Goal: Task Accomplishment & Management: Use online tool/utility

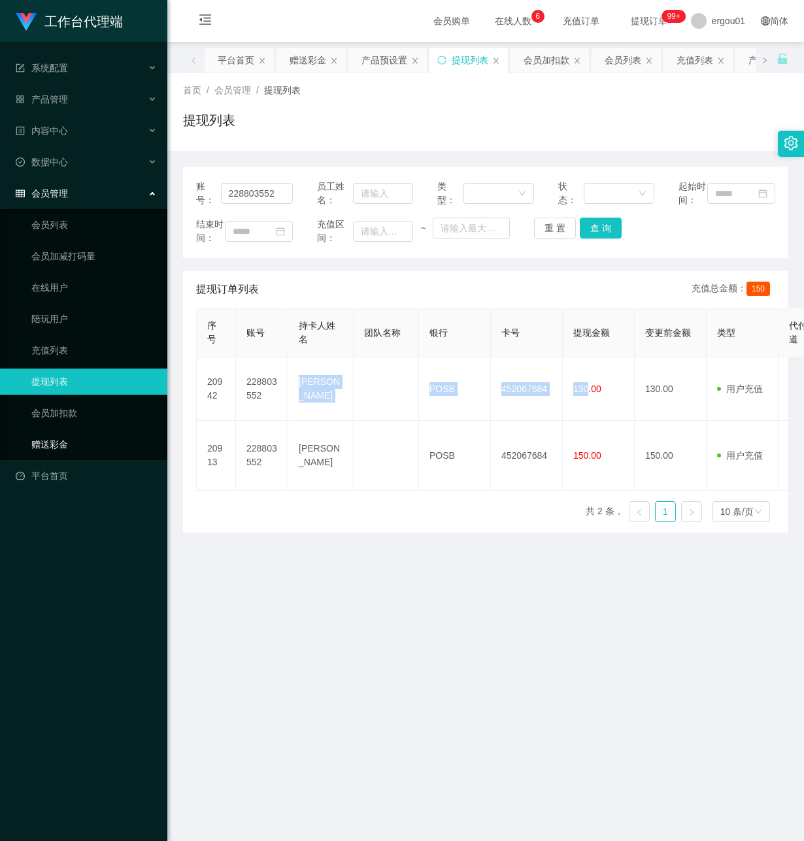
click at [69, 431] on link "赠送彩金" at bounding box center [93, 444] width 125 height 26
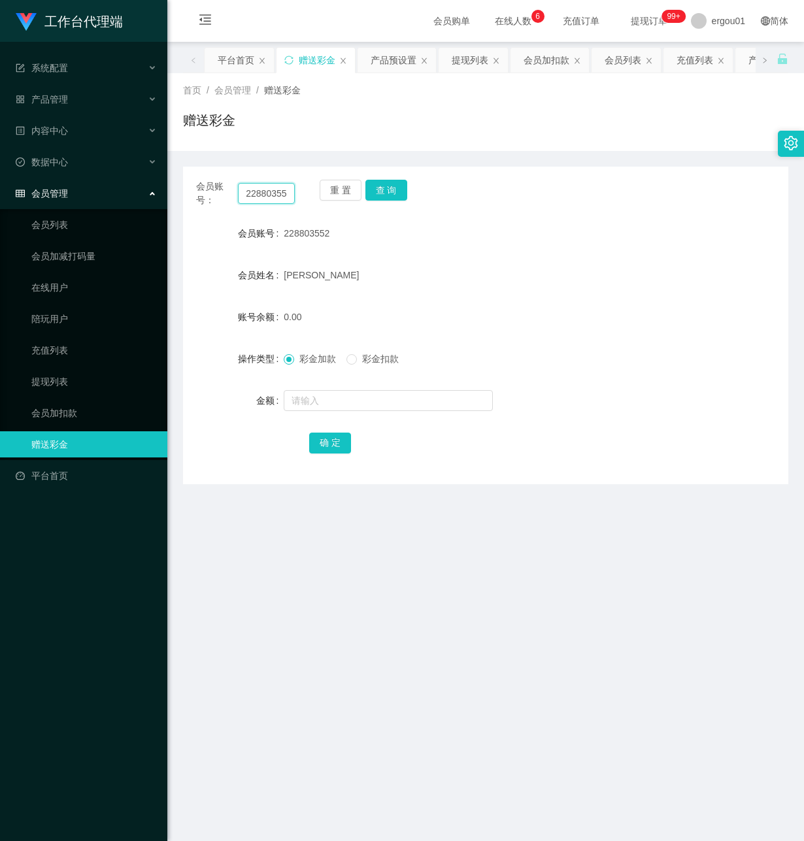
scroll to position [0, 5]
drag, startPoint x: 242, startPoint y: 193, endPoint x: 399, endPoint y: 201, distance: 157.0
click at [399, 201] on div "会员账号： 228803552 重 置 查 询" at bounding box center [485, 193] width 605 height 27
paste input "228803552"
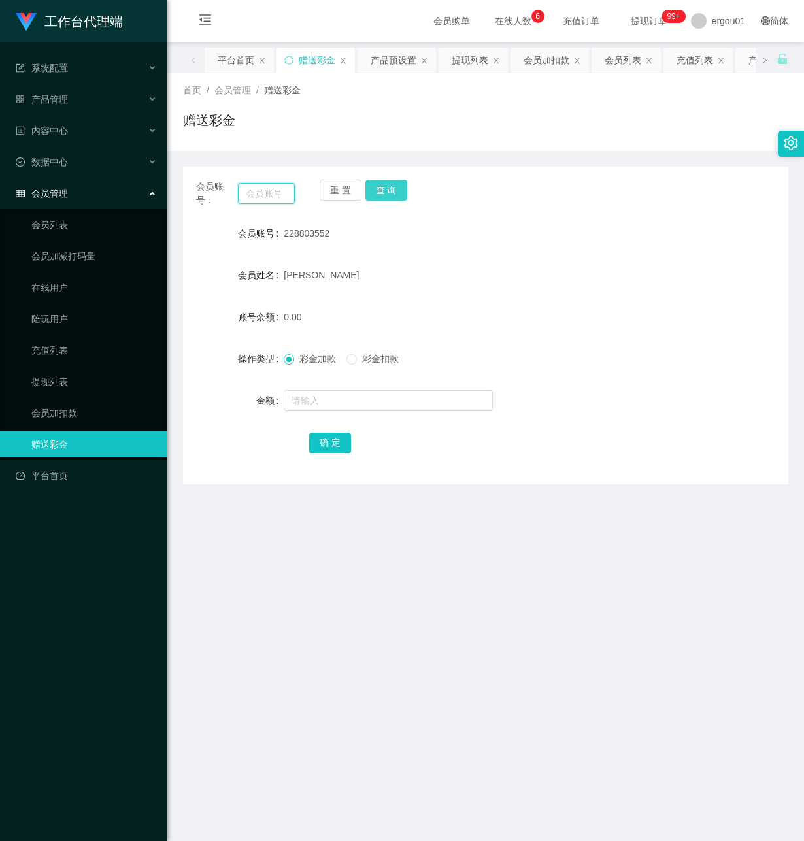
type input "228803552"
click at [390, 184] on button "查 询" at bounding box center [386, 190] width 42 height 21
click at [335, 396] on input "text" at bounding box center [388, 400] width 209 height 21
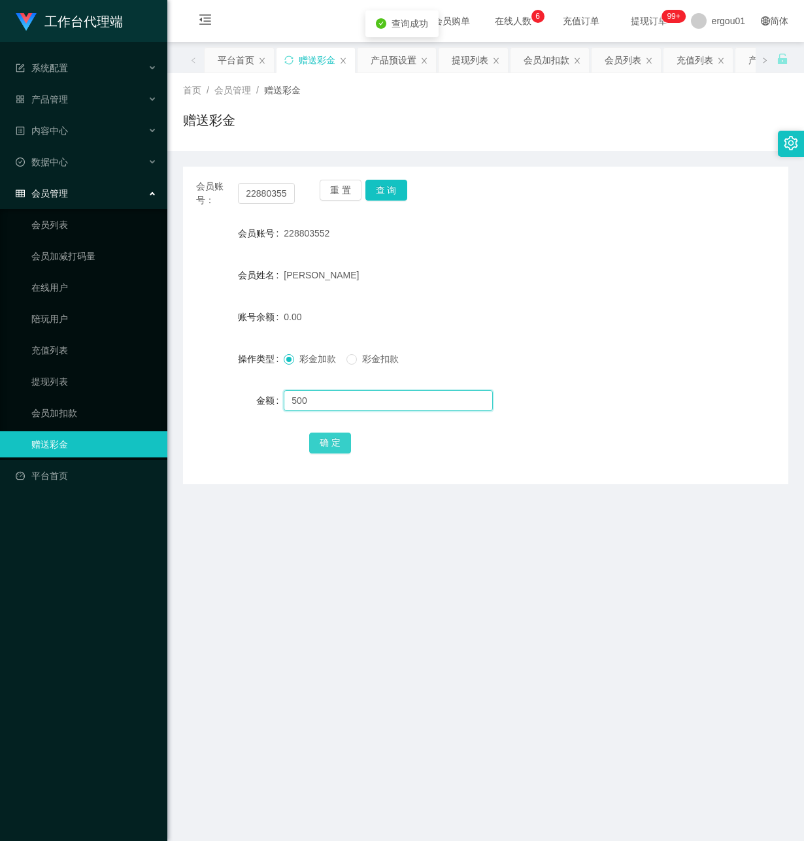
type input "500"
click at [338, 442] on button "确 定" at bounding box center [330, 443] width 42 height 21
